Goal: Transaction & Acquisition: Purchase product/service

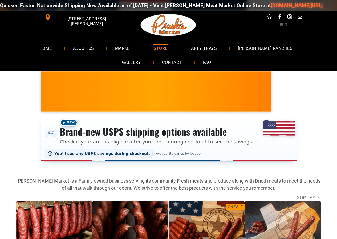
click at [157, 53] on link "STORE" at bounding box center [161, 48] width 30 height 14
click at [174, 110] on div "New Brand-new USPS shipping options available Check if your area is eligible af…" at bounding box center [168, 139] width 337 height 59
click at [146, 54] on link "STORE" at bounding box center [161, 48] width 30 height 14
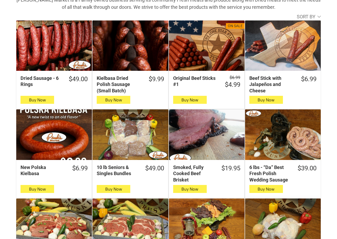
scroll to position [187, 0]
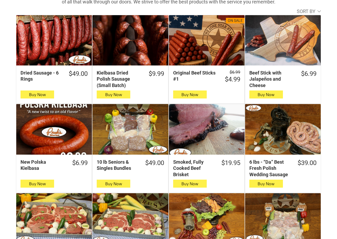
click at [87, 213] on div "The Ultimate [US_STATE] Steak Box" at bounding box center [54, 219] width 76 height 51
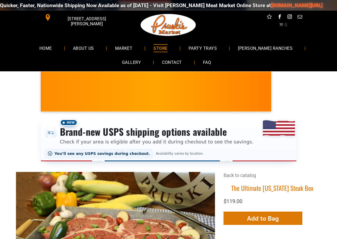
click at [1, 1] on div "Quicker, Faster, Nationwide Shipping Now Available as of 8-19-2025 - Visit Prus…" at bounding box center [168, 5] width 337 height 16
click at [196, 59] on link "FAQ" at bounding box center [207, 62] width 24 height 14
